Goal: Find specific page/section: Find specific page/section

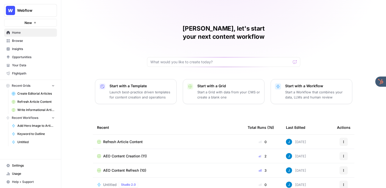
click at [22, 65] on span "Your Data" at bounding box center [33, 65] width 43 height 5
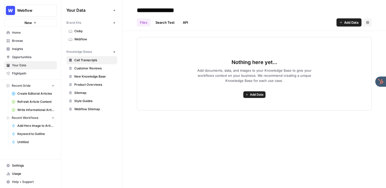
click at [87, 41] on span "Webflow" at bounding box center [94, 39] width 41 height 5
